Goal: Task Accomplishment & Management: Use online tool/utility

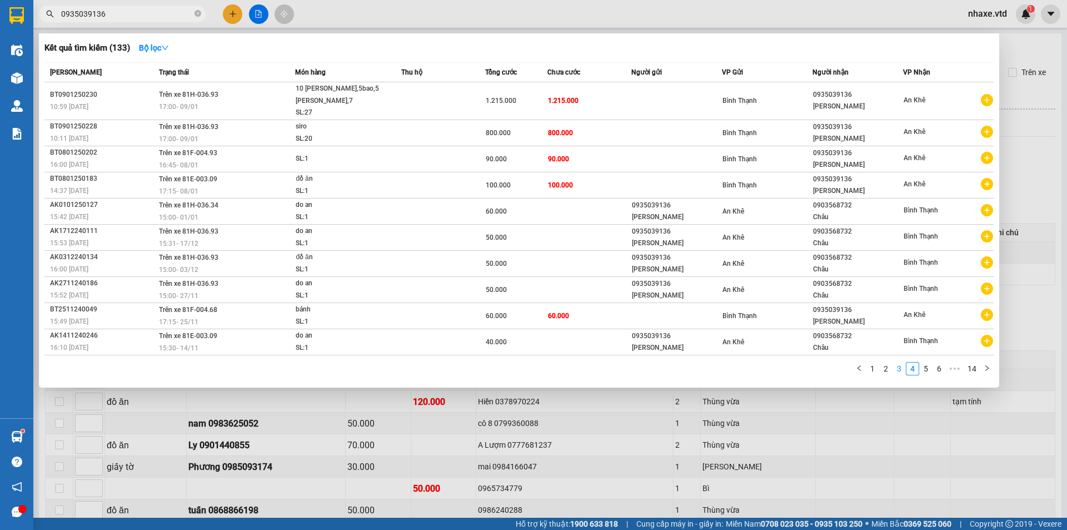
click at [898, 366] on link "3" at bounding box center [899, 368] width 12 height 12
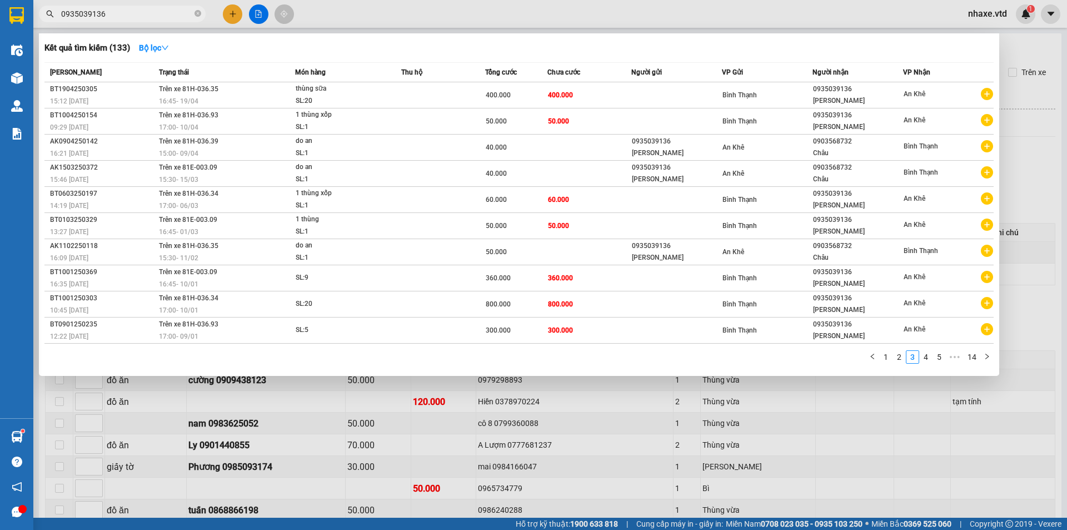
click at [159, 11] on input "0935039136" at bounding box center [126, 14] width 131 height 12
type input "0"
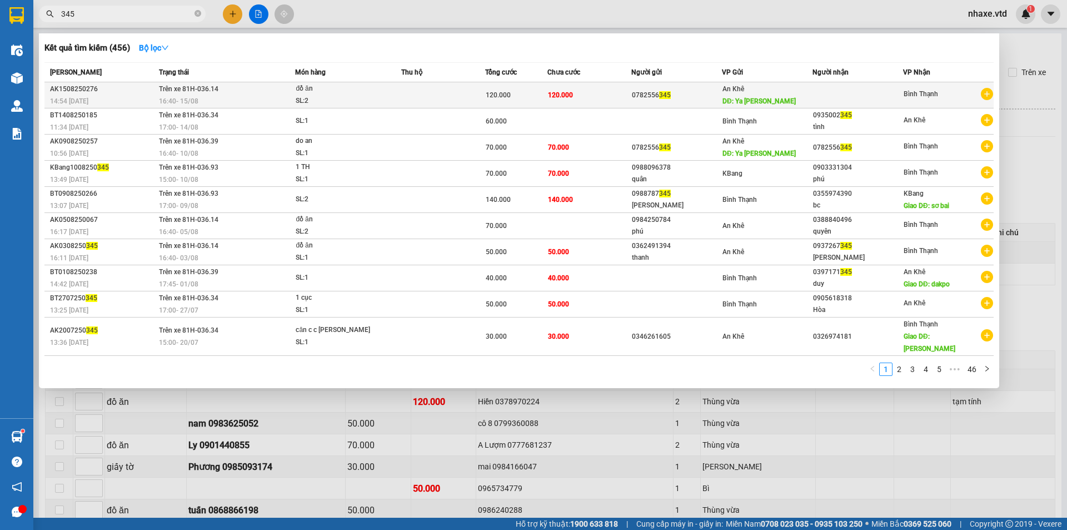
type input "345"
click at [246, 99] on div "16:40 [DATE]" at bounding box center [227, 101] width 136 height 12
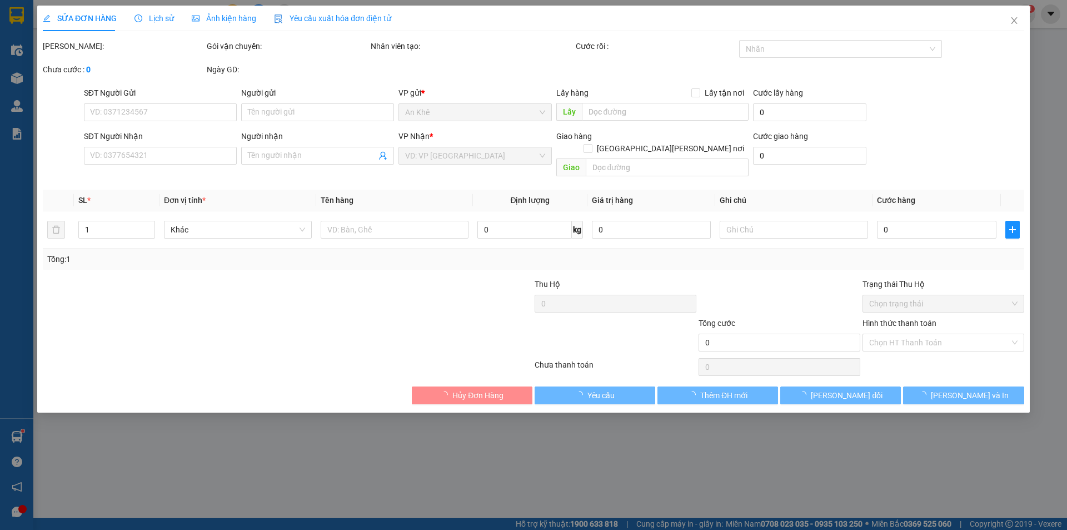
type input "0782556345"
type input "Ya [PERSON_NAME]"
type input "120.000"
